Goal: Task Accomplishment & Management: Manage account settings

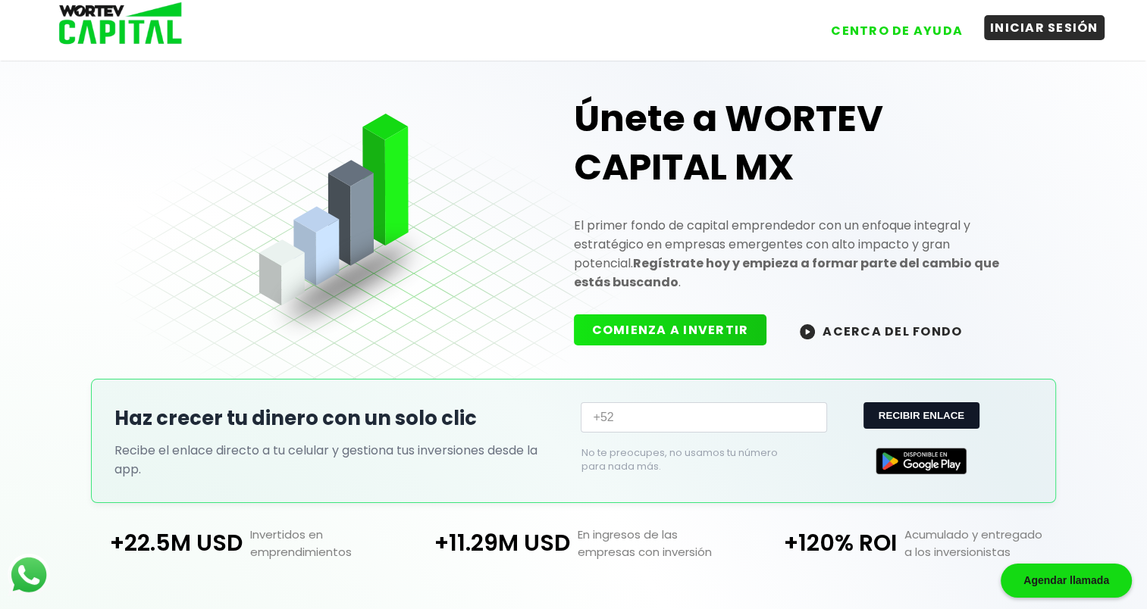
click at [1025, 30] on button "INICIAR SESIÓN" at bounding box center [1044, 27] width 121 height 25
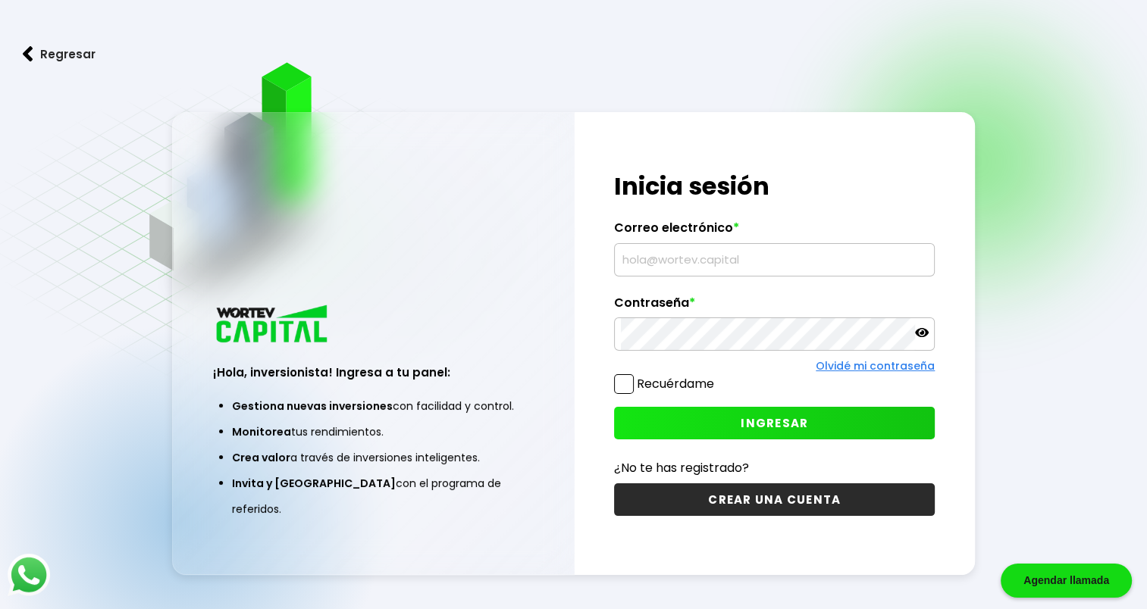
type input "[EMAIL_ADDRESS][DOMAIN_NAME]"
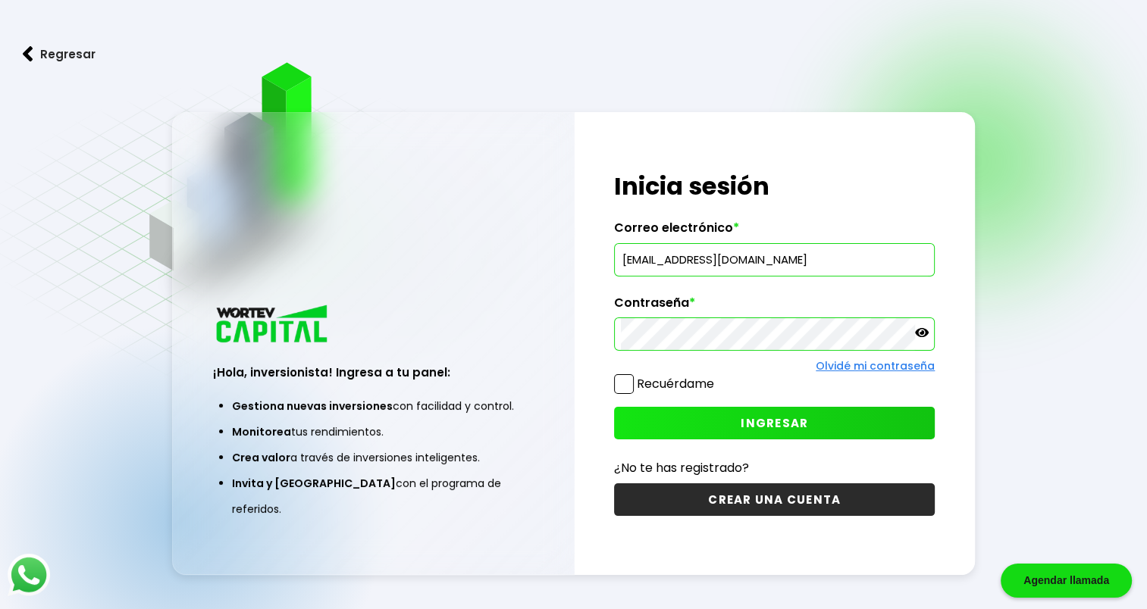
click at [785, 413] on button "INGRESAR" at bounding box center [774, 423] width 321 height 33
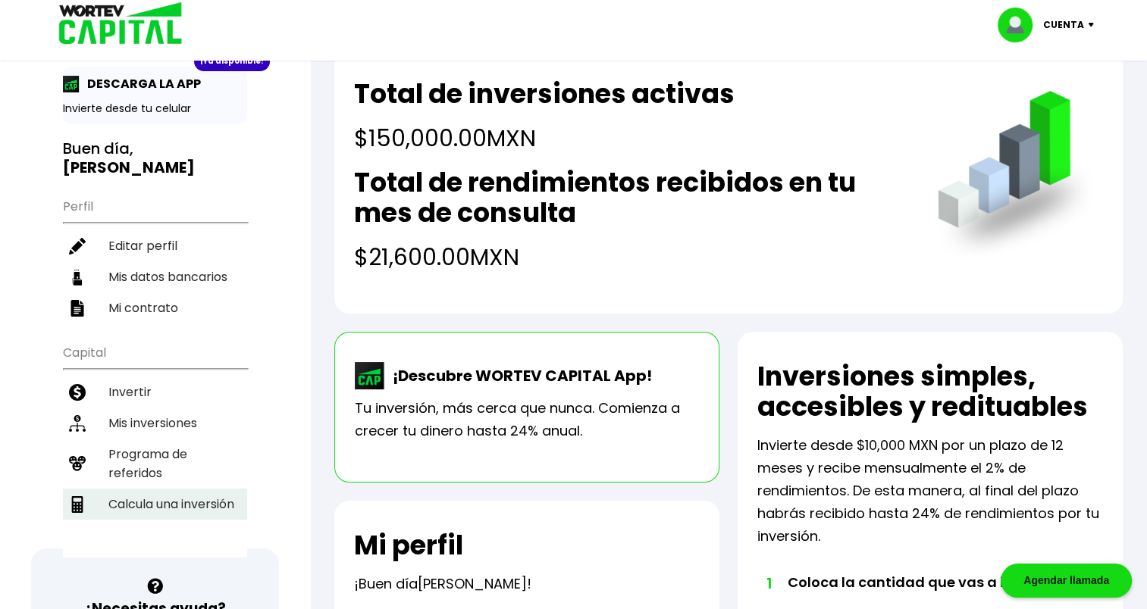
scroll to position [76, 0]
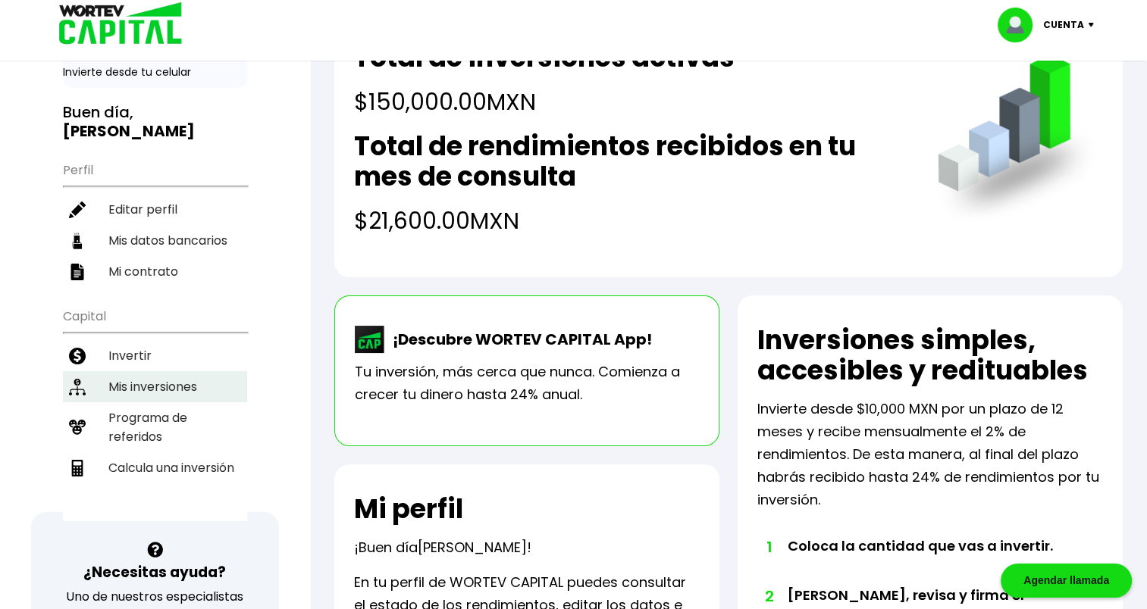
click at [141, 371] on li "Mis inversiones" at bounding box center [155, 386] width 184 height 31
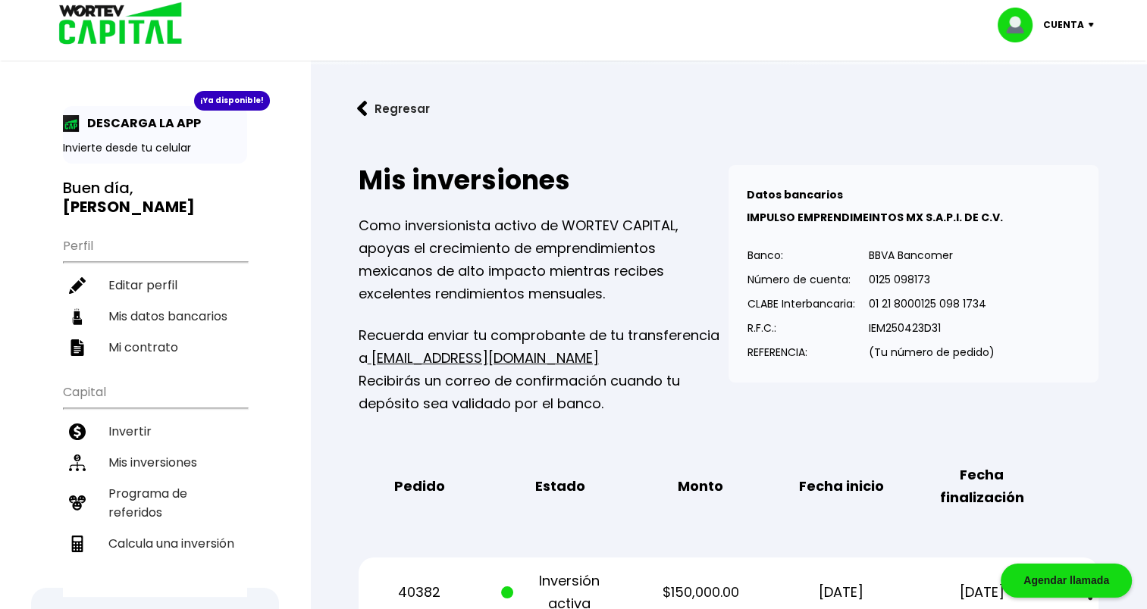
click at [1089, 24] on img at bounding box center [1094, 25] width 20 height 5
click at [1060, 102] on li "Cerrar sesión" at bounding box center [1047, 101] width 121 height 31
